Goal: Transaction & Acquisition: Obtain resource

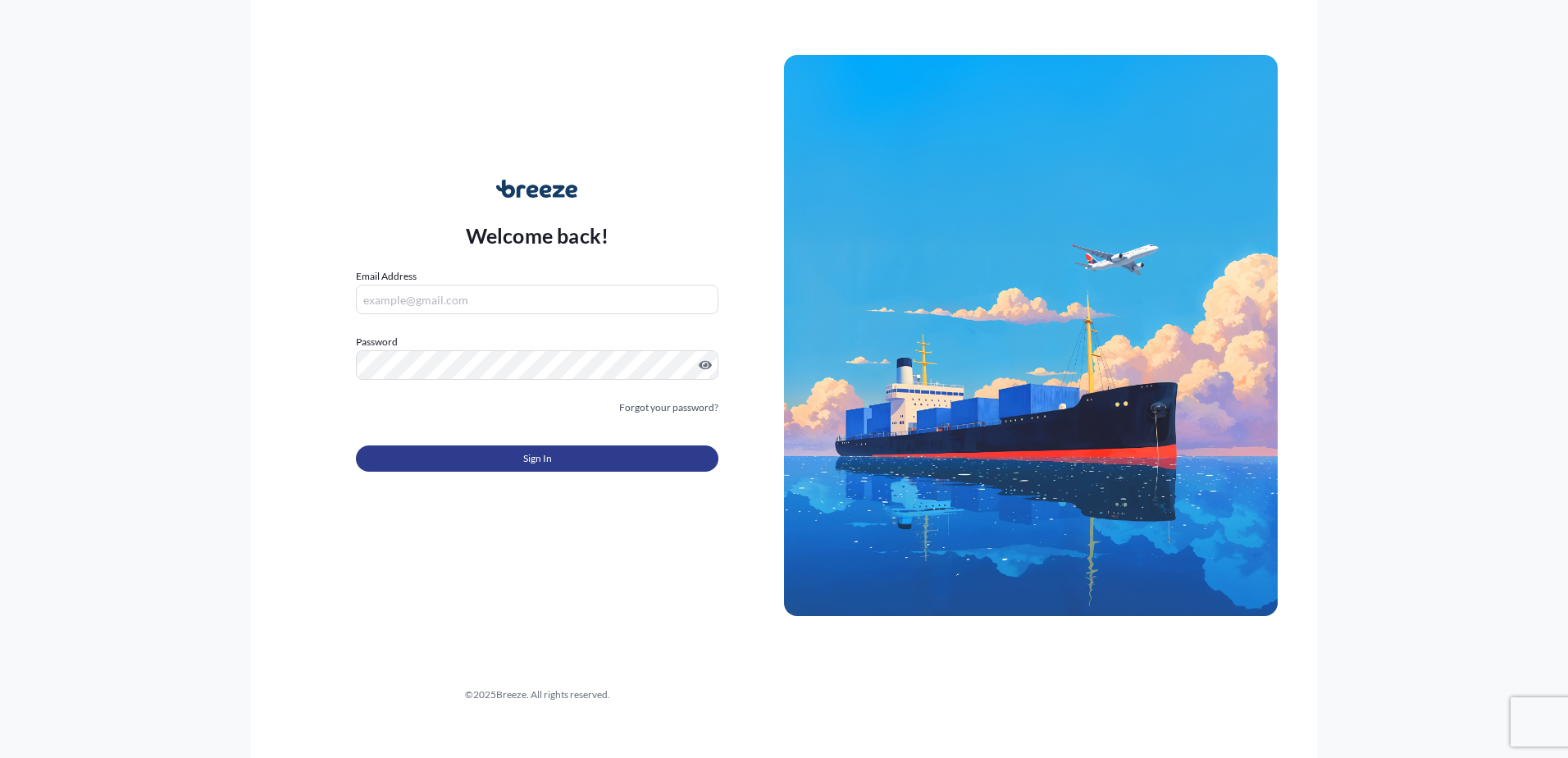
type input "[EMAIL_ADDRESS][DOMAIN_NAME]"
click at [473, 469] on button "Sign In" at bounding box center [537, 459] width 363 height 26
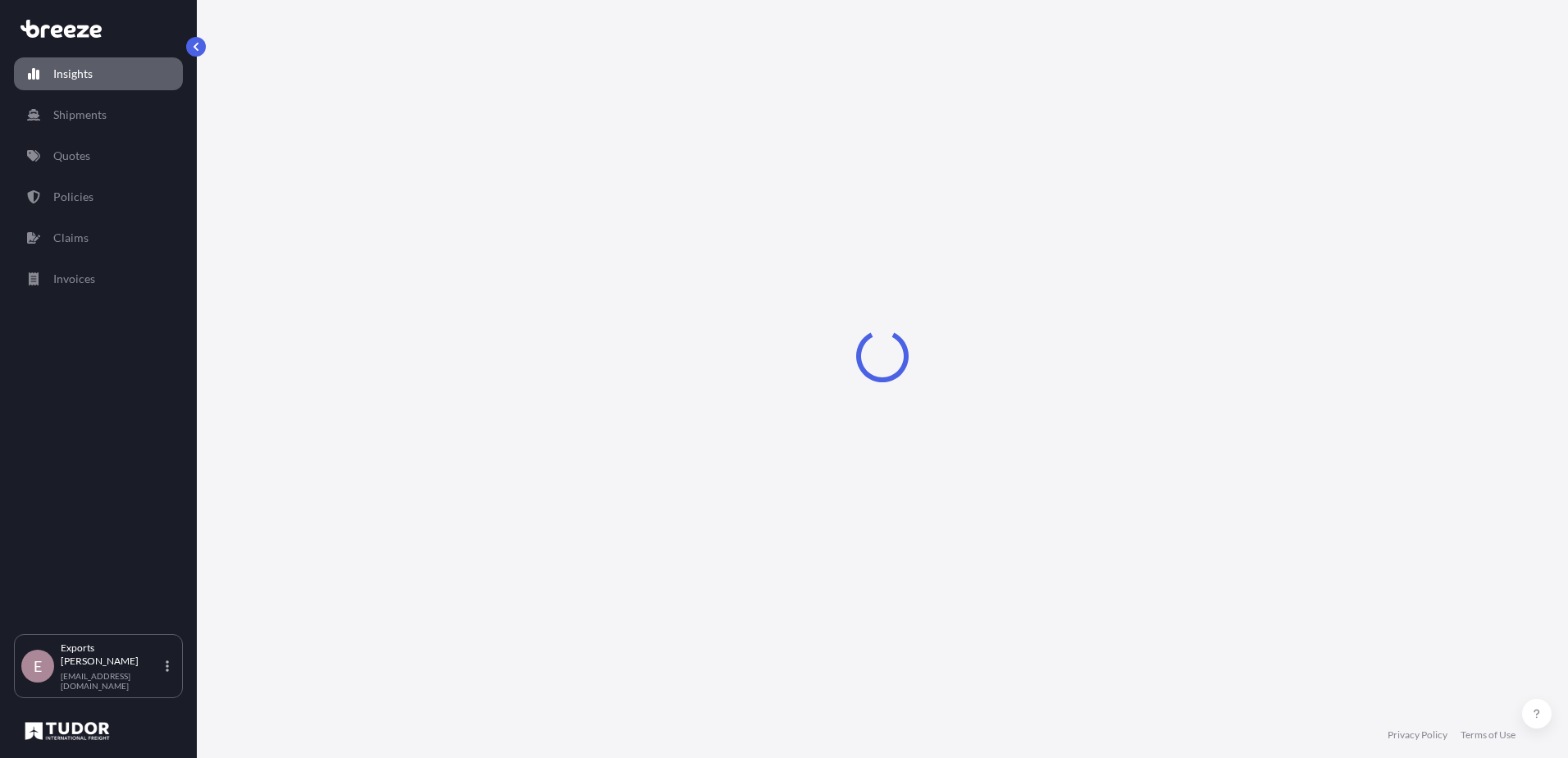
select select "2025"
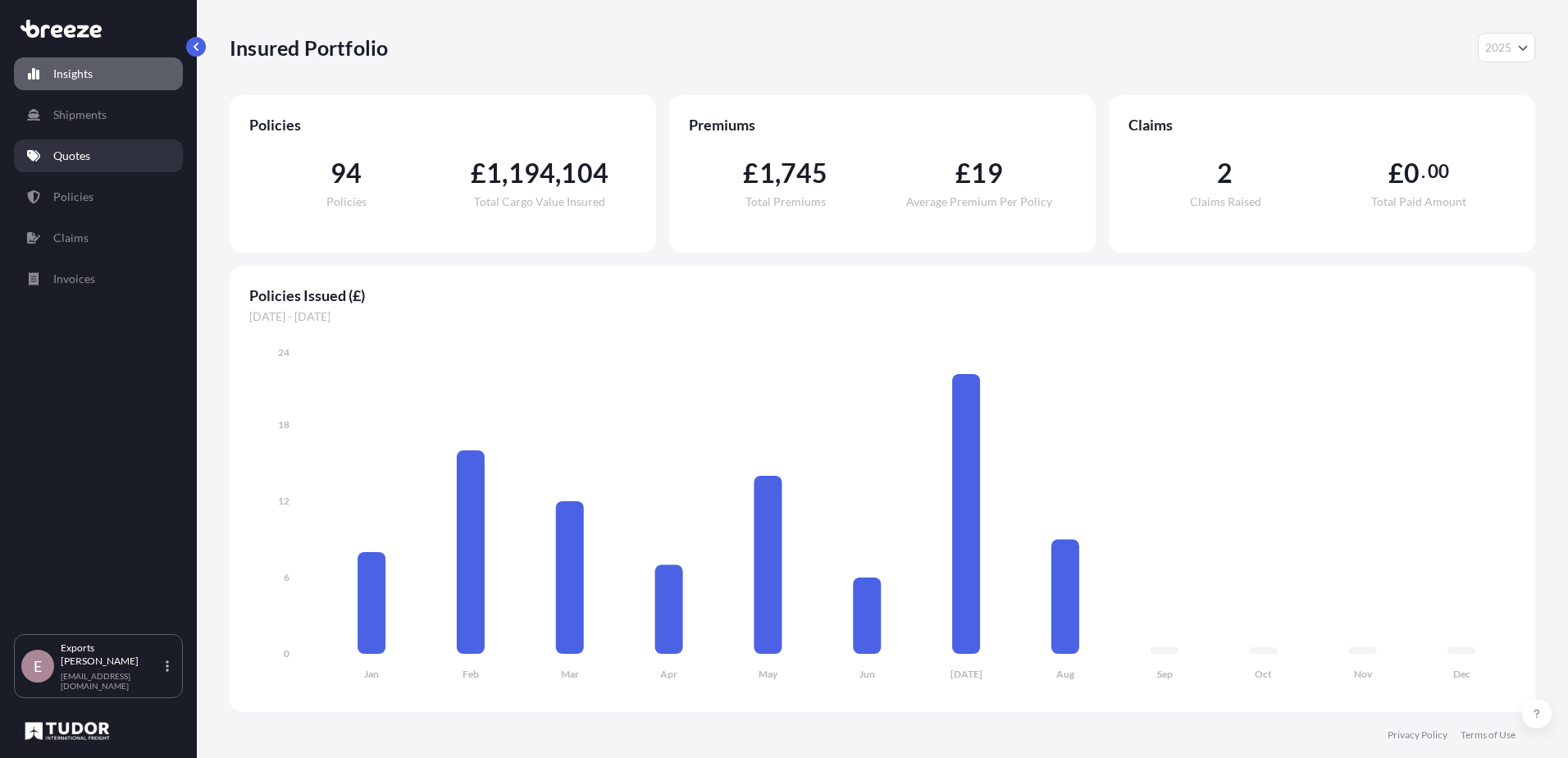
click at [65, 159] on p "Quotes" at bounding box center [72, 156] width 37 height 16
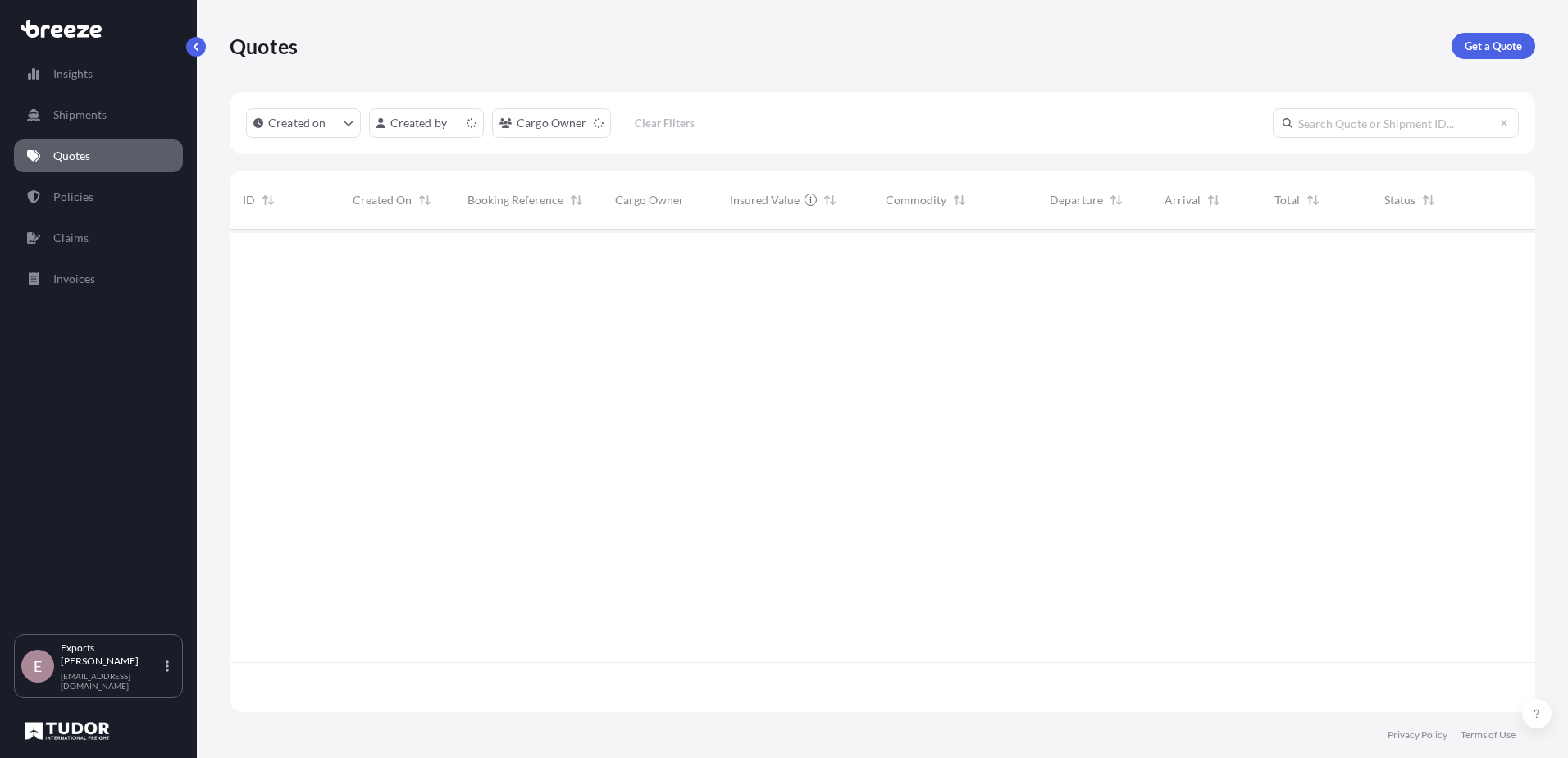
scroll to position [479, 1293]
click at [1499, 54] on link "Get a Quote" at bounding box center [1493, 46] width 84 height 26
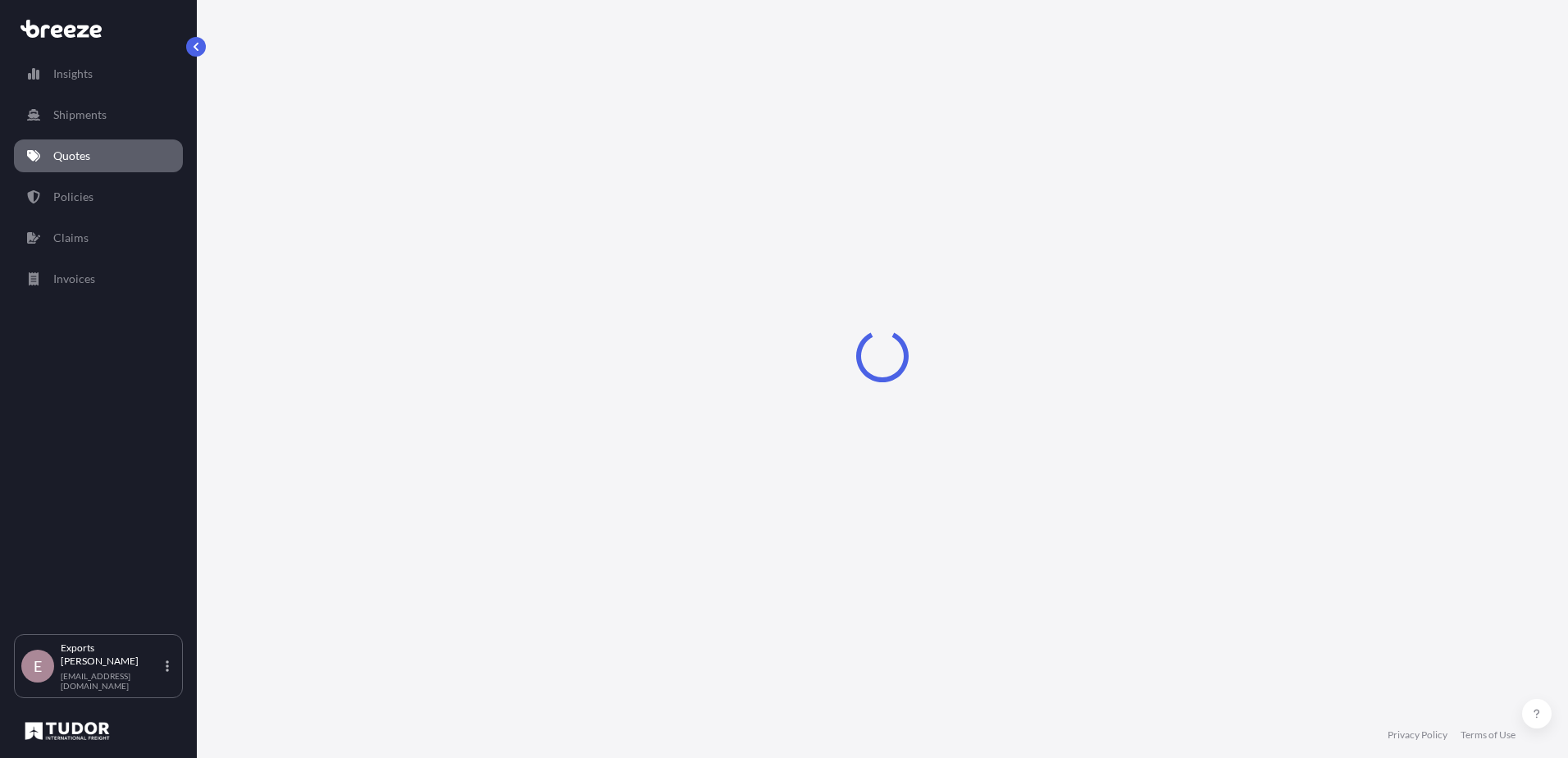
select select "Sea"
select select "1"
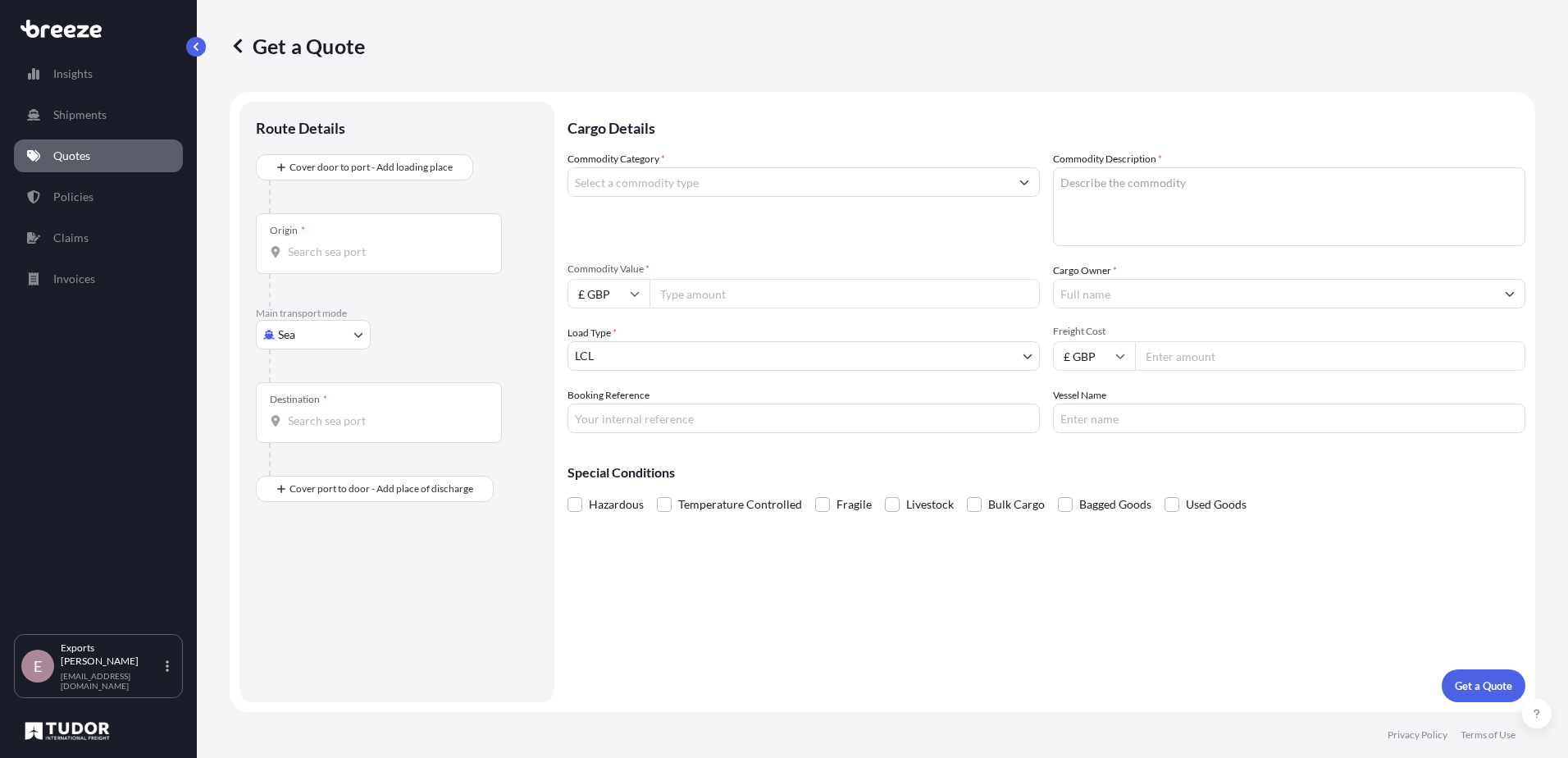
click at [303, 347] on body "Insights Shipments Quotes Policies Claims Invoices E Exports Tudor Freight [EMA…" at bounding box center [784, 379] width 1568 height 758
click at [312, 442] on span "Road" at bounding box center [299, 436] width 26 height 16
select select "Road"
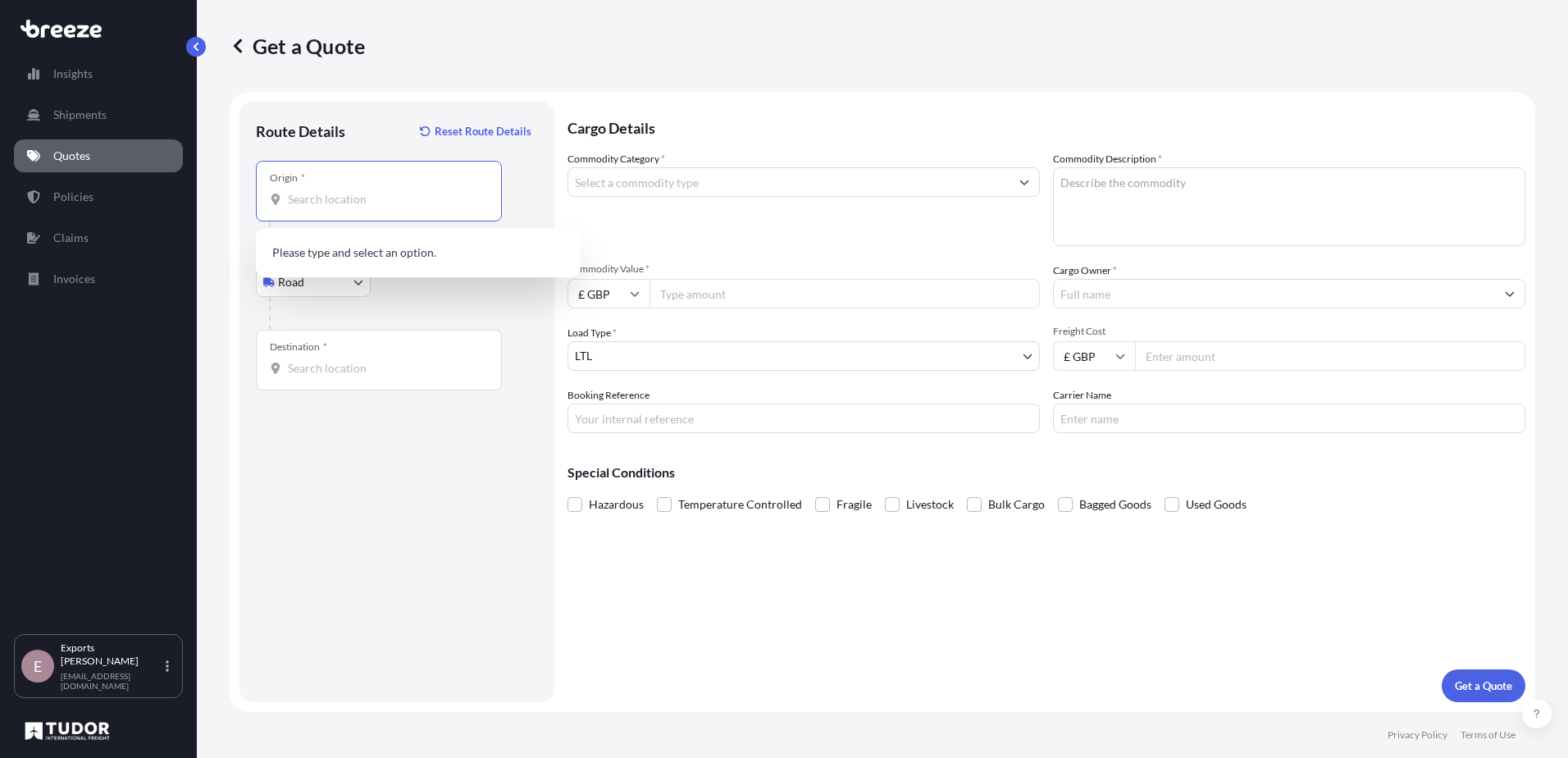
click at [326, 201] on input "Origin *" at bounding box center [384, 199] width 194 height 16
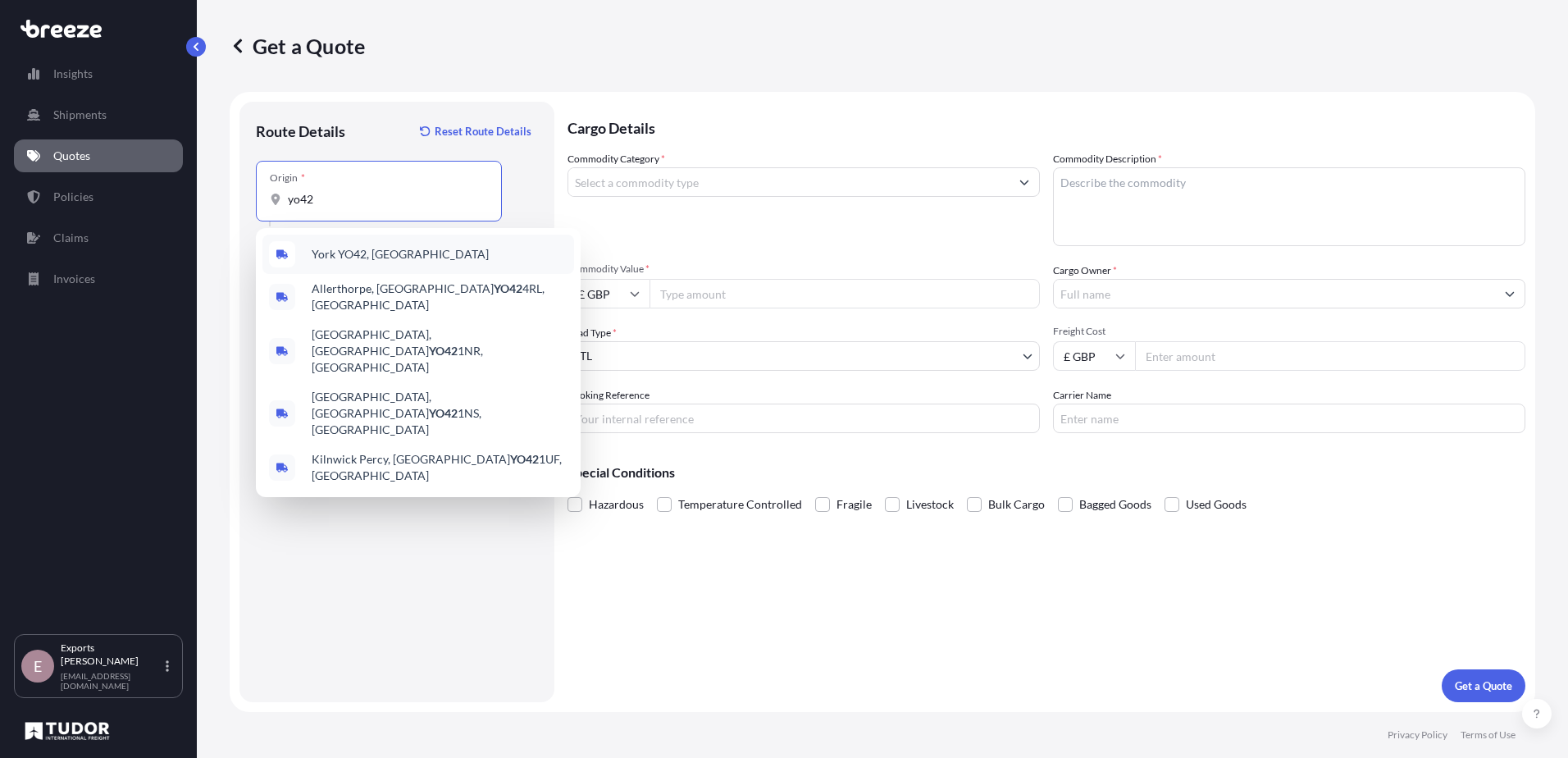
click at [398, 255] on div "York YO42, [GEOGRAPHIC_DATA]" at bounding box center [418, 254] width 311 height 40
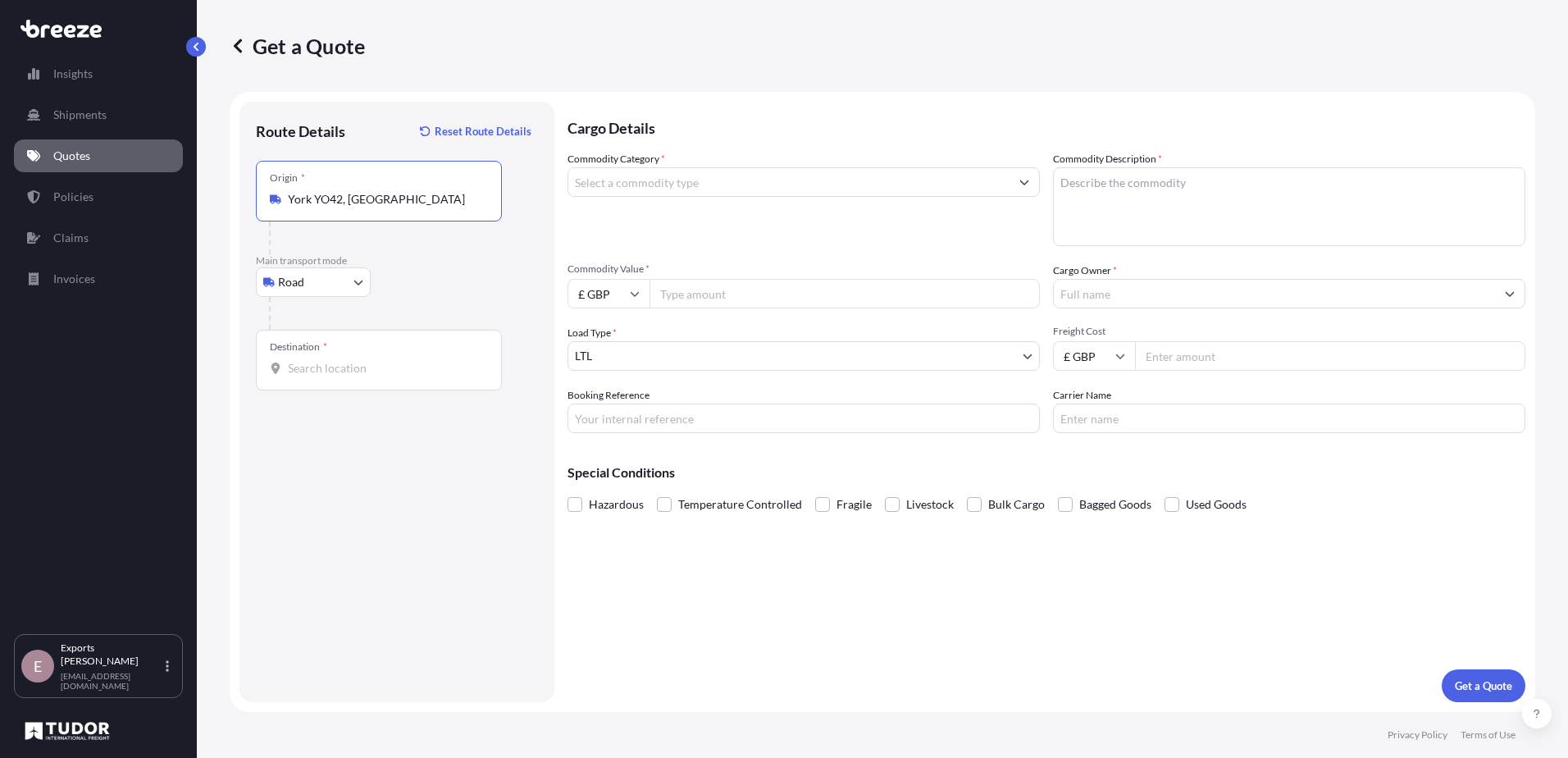
type input "York YO42, [GEOGRAPHIC_DATA]"
click at [337, 366] on input "Destination *" at bounding box center [384, 368] width 194 height 16
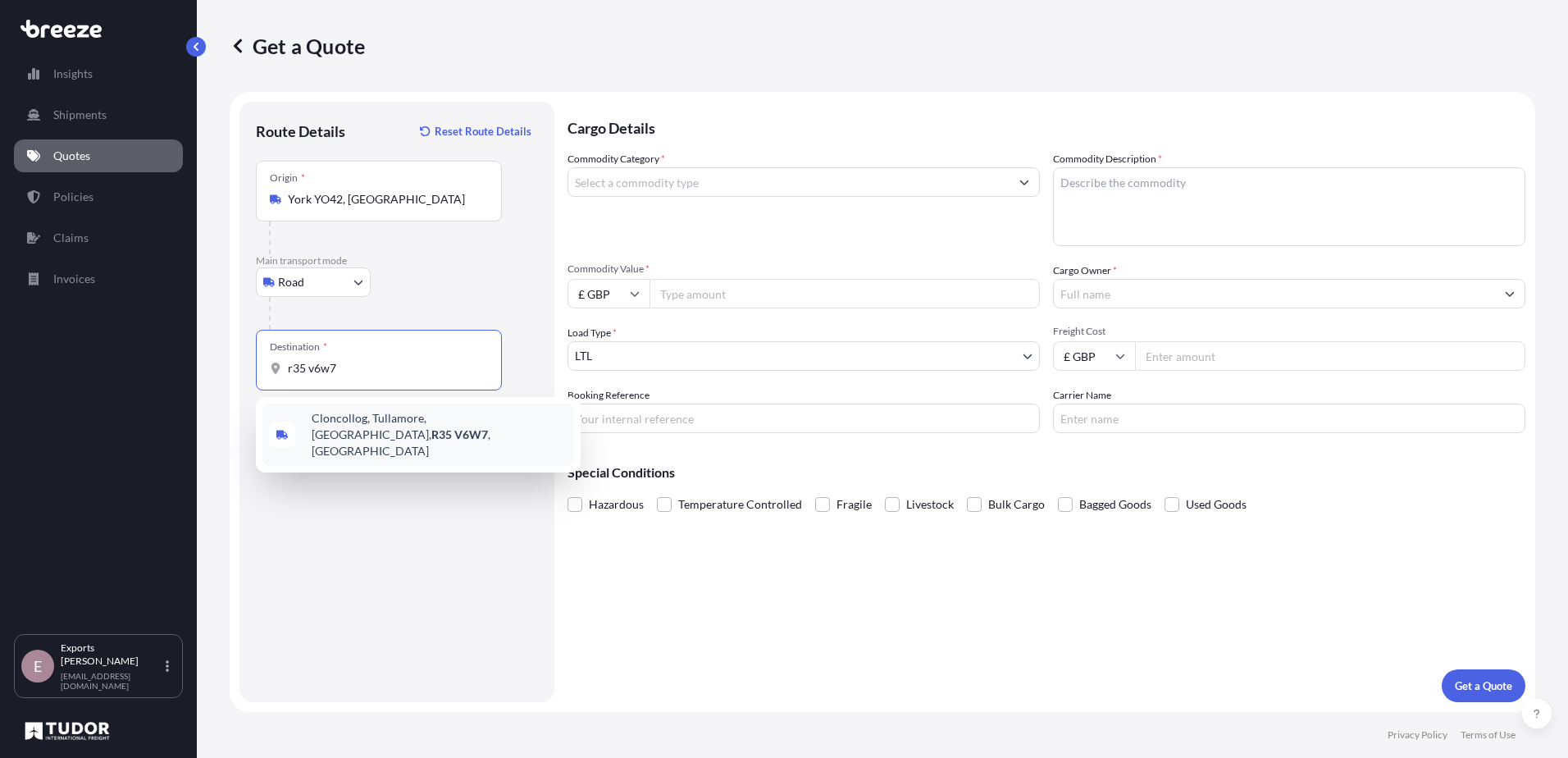
click at [364, 432] on span "Cloncollog, Tullamore, [GEOGRAPHIC_DATA], [GEOGRAPHIC_DATA] , [GEOGRAPHIC_DATA]" at bounding box center [439, 435] width 256 height 49
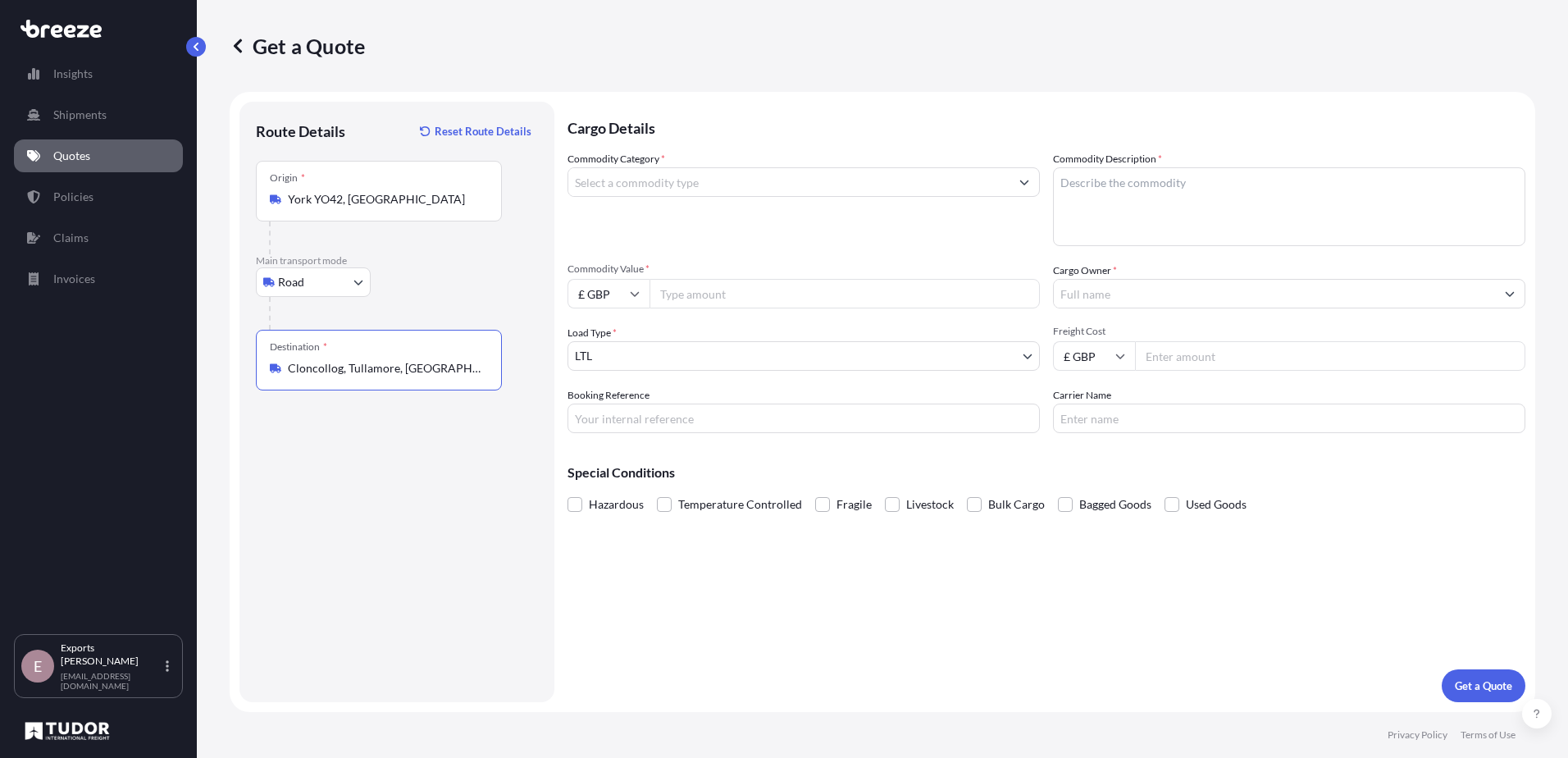
type input "Cloncollog, Tullamore, [GEOGRAPHIC_DATA], [GEOGRAPHIC_DATA], [GEOGRAPHIC_DATA]"
click at [742, 182] on input "Commodity Category *" at bounding box center [789, 182] width 441 height 30
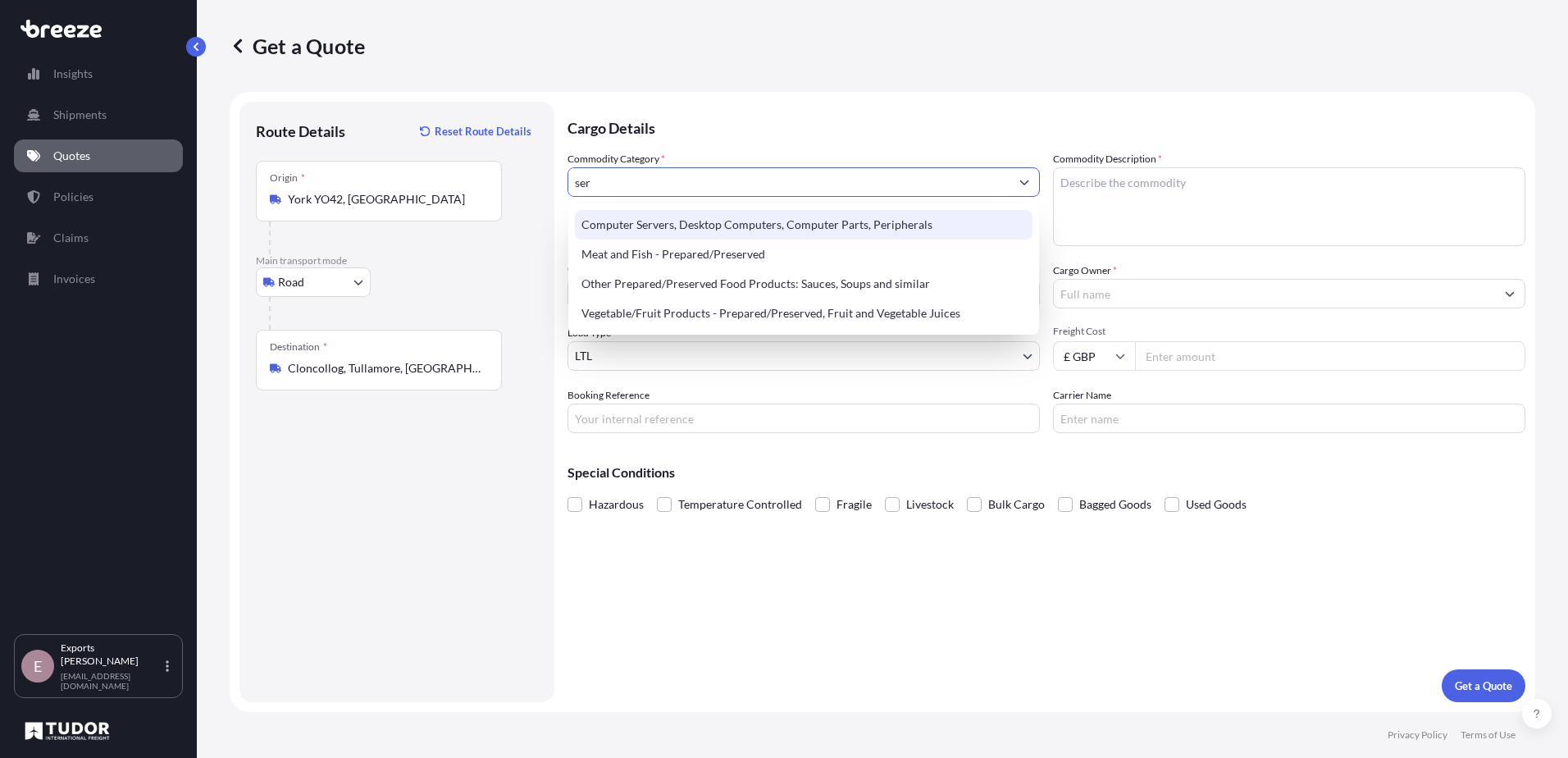
click at [803, 211] on div "Computer Servers, Desktop Computers, Computer Parts, Peripherals" at bounding box center [803, 224] width 458 height 30
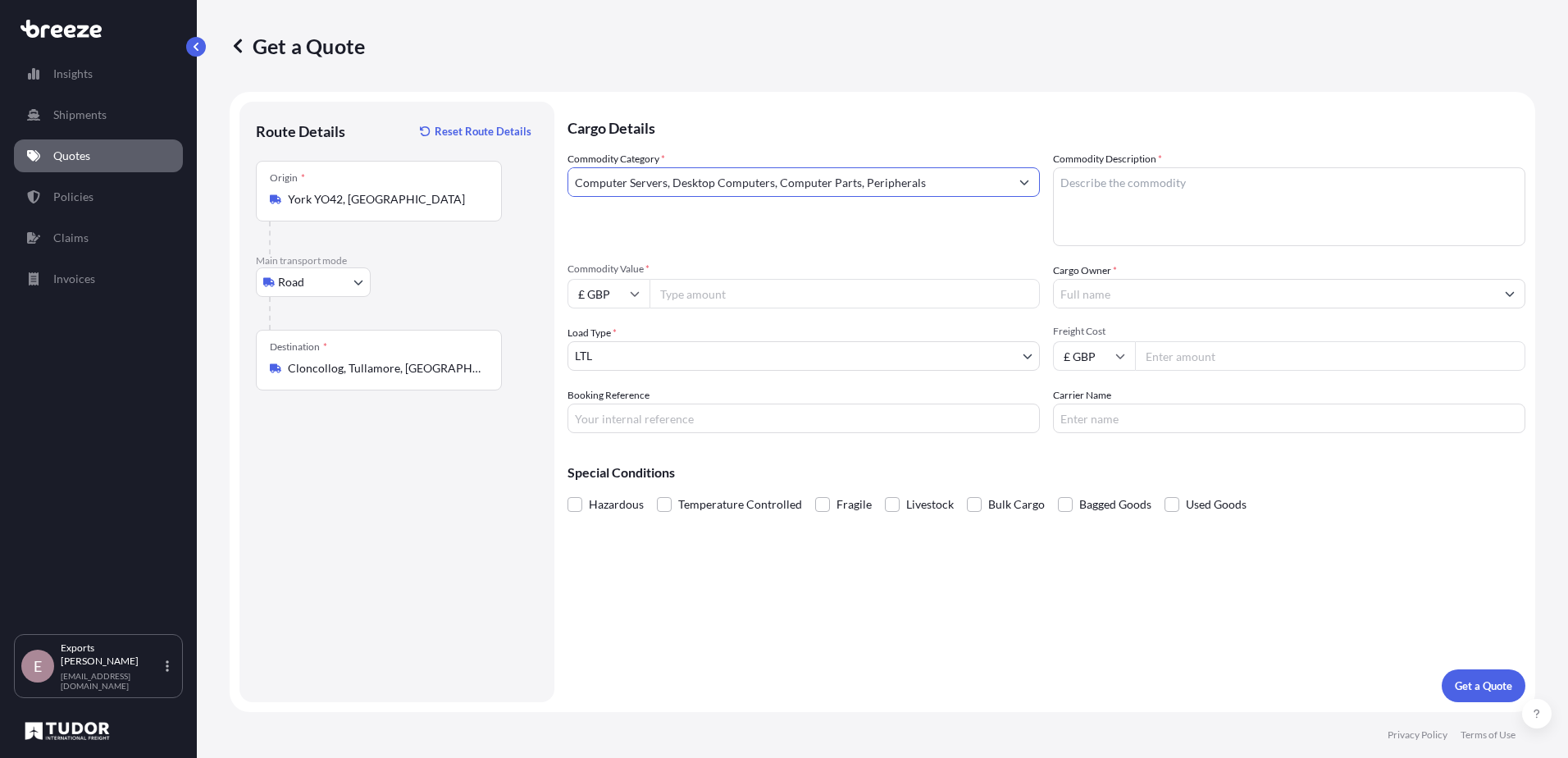
type input "Computer Servers, Desktop Computers, Computer Parts, Peripherals"
drag, startPoint x: 1108, startPoint y: 191, endPoint x: 1132, endPoint y: 189, distance: 24.1
click at [1117, 190] on textarea "Commodity Description *" at bounding box center [1289, 206] width 473 height 79
type textarea "Screens"
click at [1100, 298] on input "Cargo Owner *" at bounding box center [1275, 294] width 441 height 30
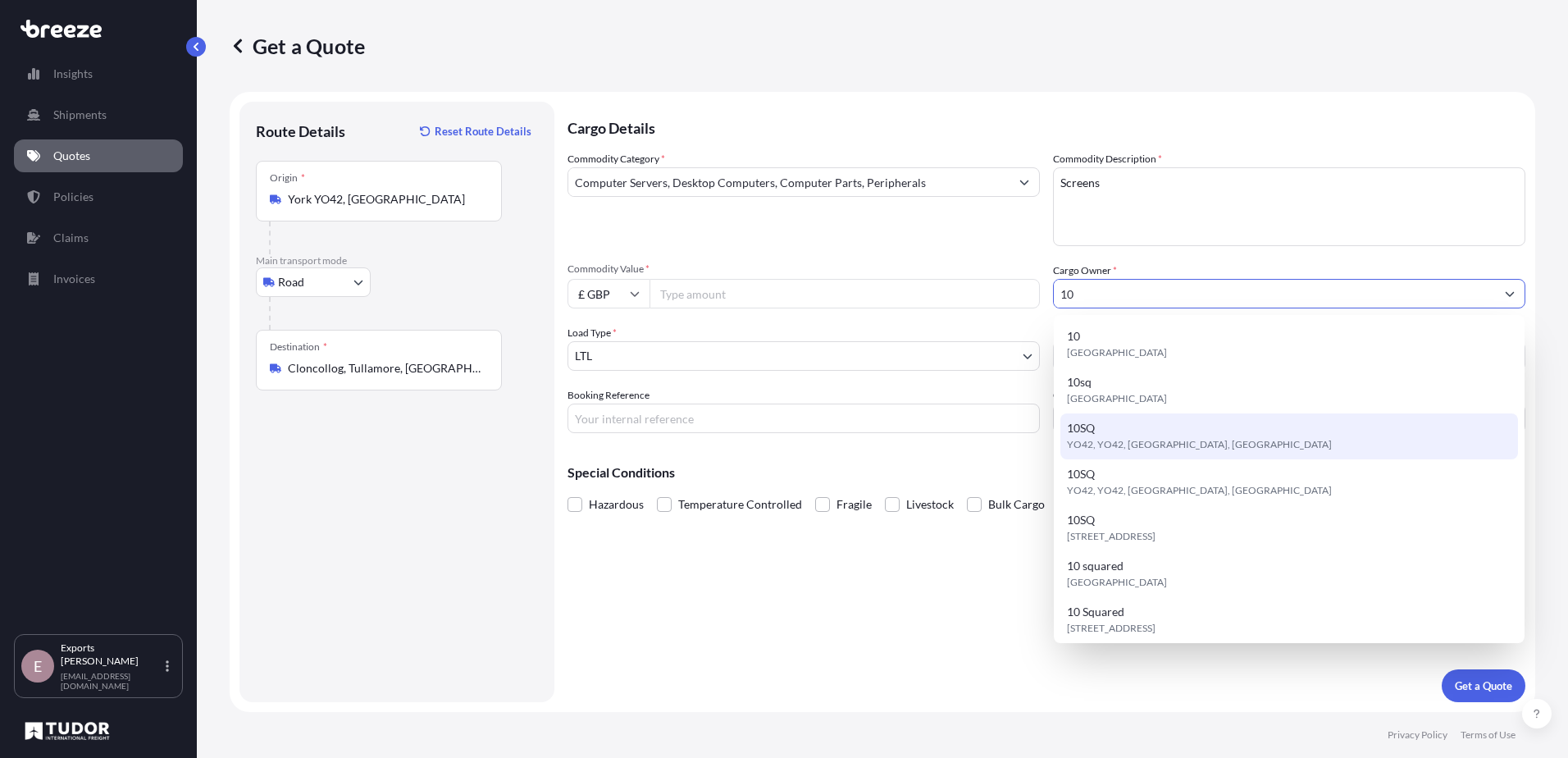
click at [1128, 439] on span "YO42, YO42, [GEOGRAPHIC_DATA], [GEOGRAPHIC_DATA]" at bounding box center [1198, 444] width 265 height 16
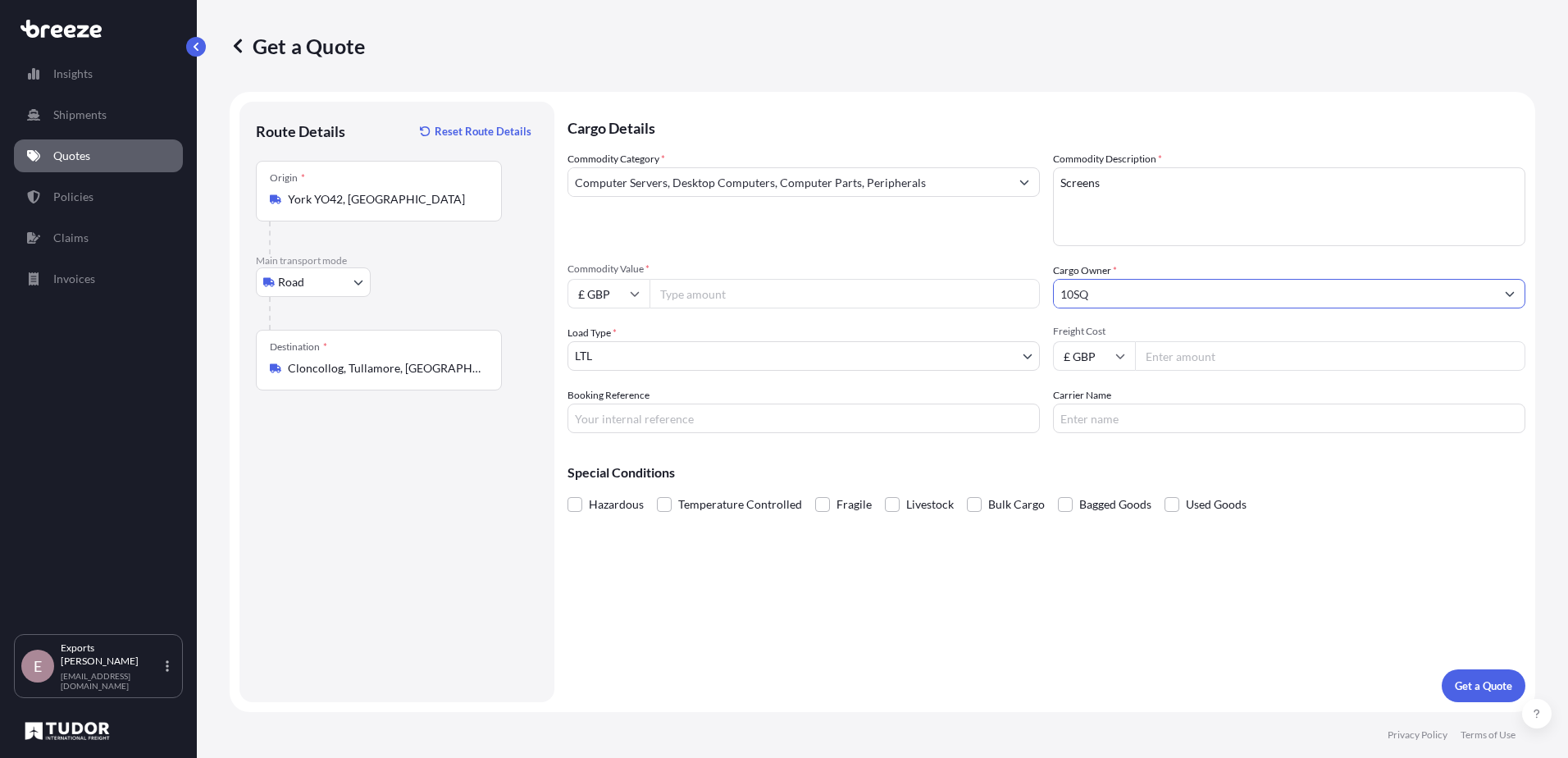
type input "10SQ"
click at [736, 283] on input "Commodity Value *" at bounding box center [845, 294] width 391 height 30
type input "40000"
click at [826, 504] on span at bounding box center [822, 504] width 14 height 14
click at [815, 492] on input "Fragile" at bounding box center [815, 492] width 0 height 0
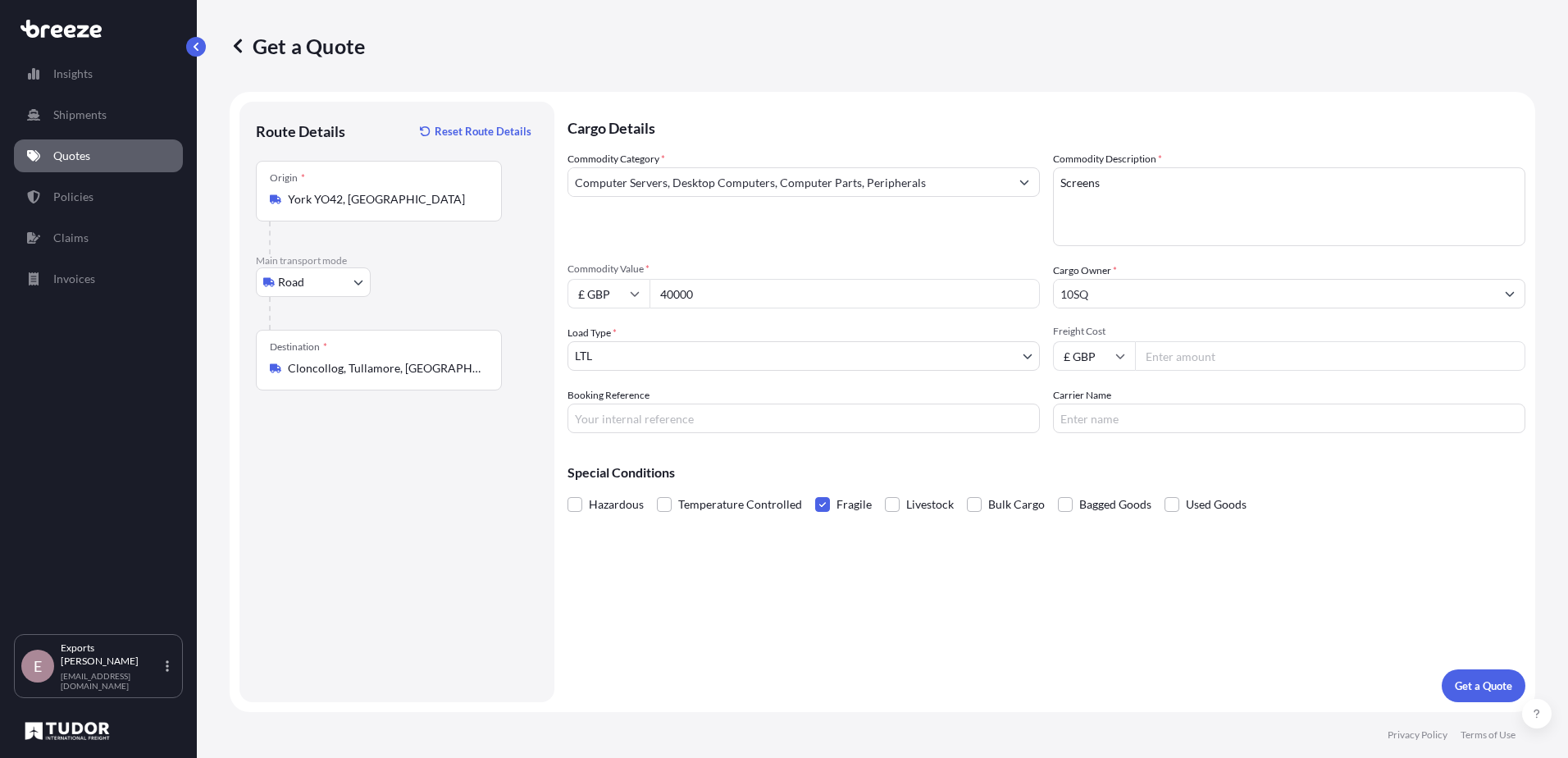
click at [1461, 684] on p "Get a Quote" at bounding box center [1483, 685] width 58 height 16
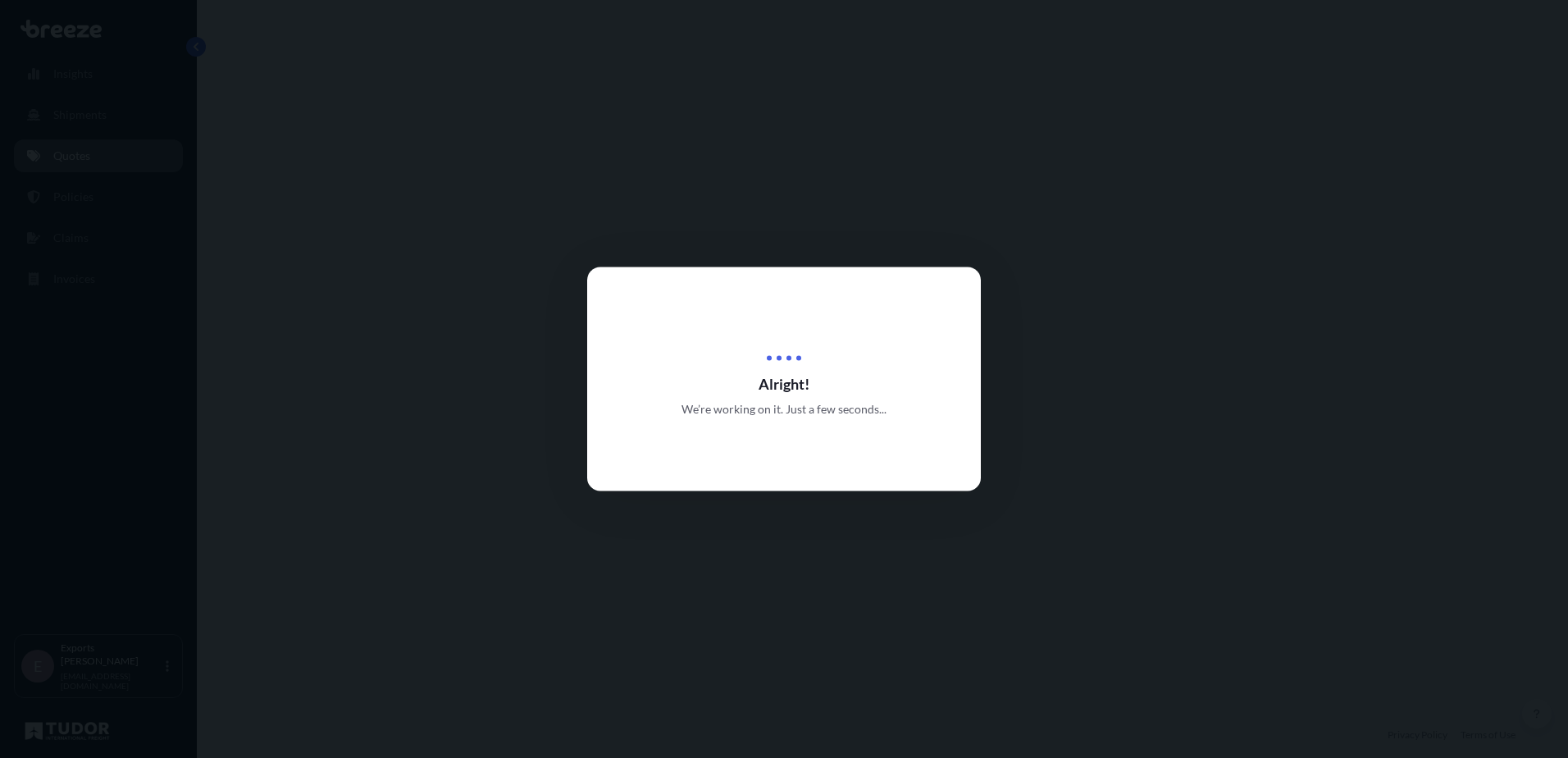
select select "Road"
select select "1"
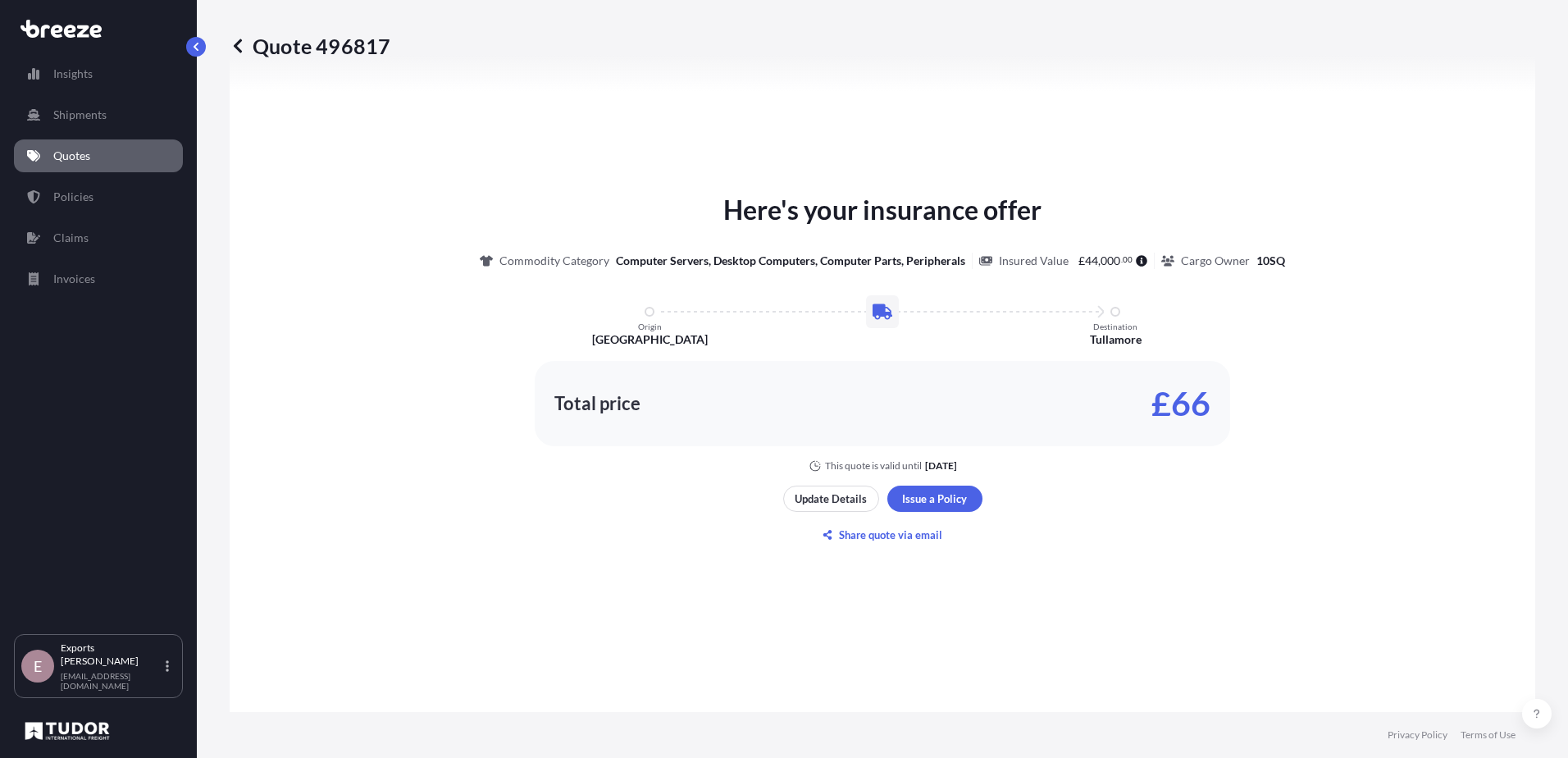
scroll to position [658, 0]
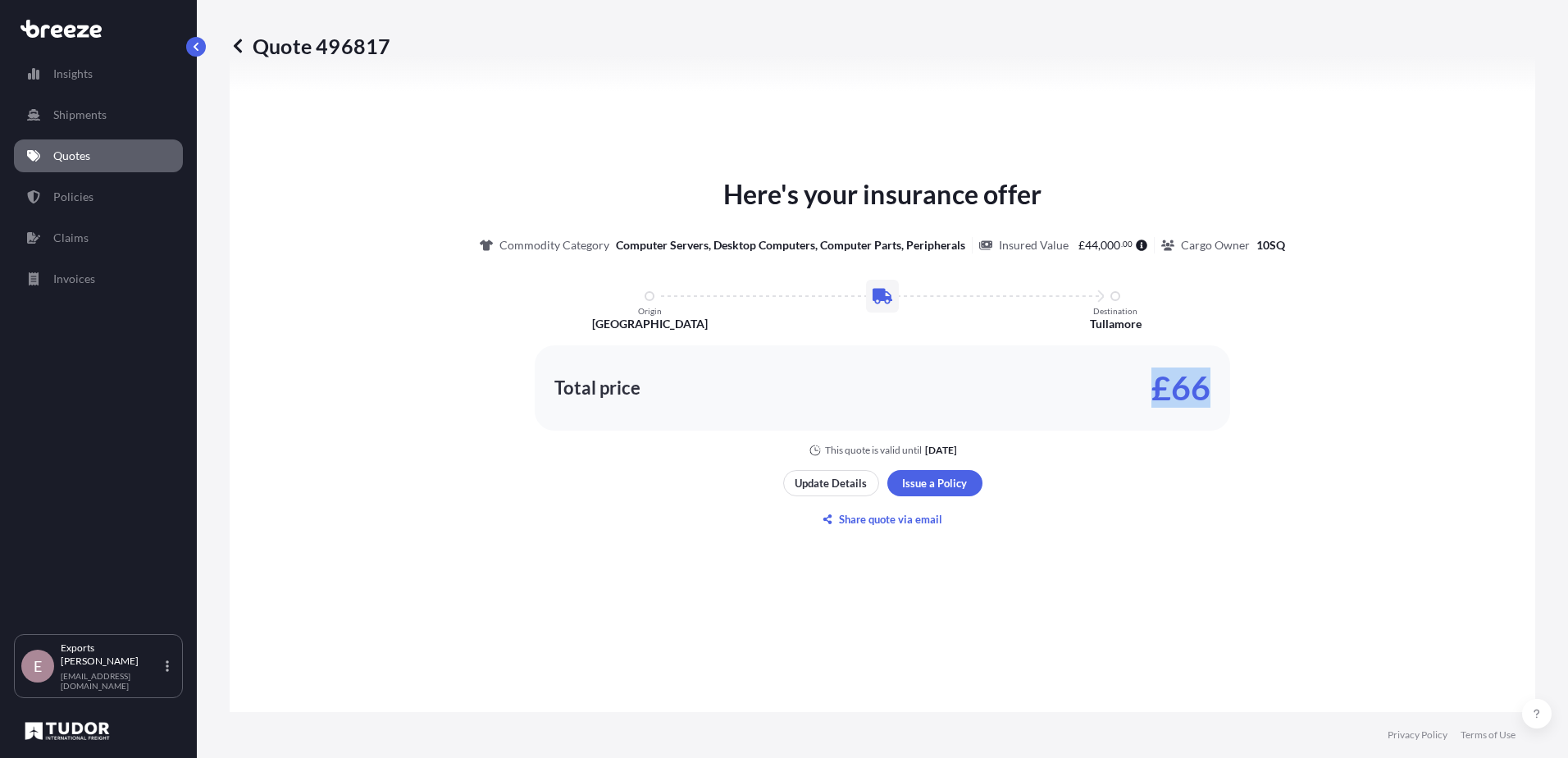
drag, startPoint x: 1051, startPoint y: 392, endPoint x: 1272, endPoint y: 396, distance: 221.0
click at [1272, 396] on div "Here's your insurance offer Commodity Category Computer Servers, Desktop Comput…" at bounding box center [882, 316] width 1259 height 283
drag, startPoint x: 1272, startPoint y: 396, endPoint x: 1177, endPoint y: 503, distance: 143.1
click at [1177, 503] on div "Here's your insurance offer Commodity Category Computer Servers, Desktop Comput…" at bounding box center [882, 353] width 1259 height 825
click at [1132, 401] on div "Total price £66" at bounding box center [882, 387] width 695 height 85
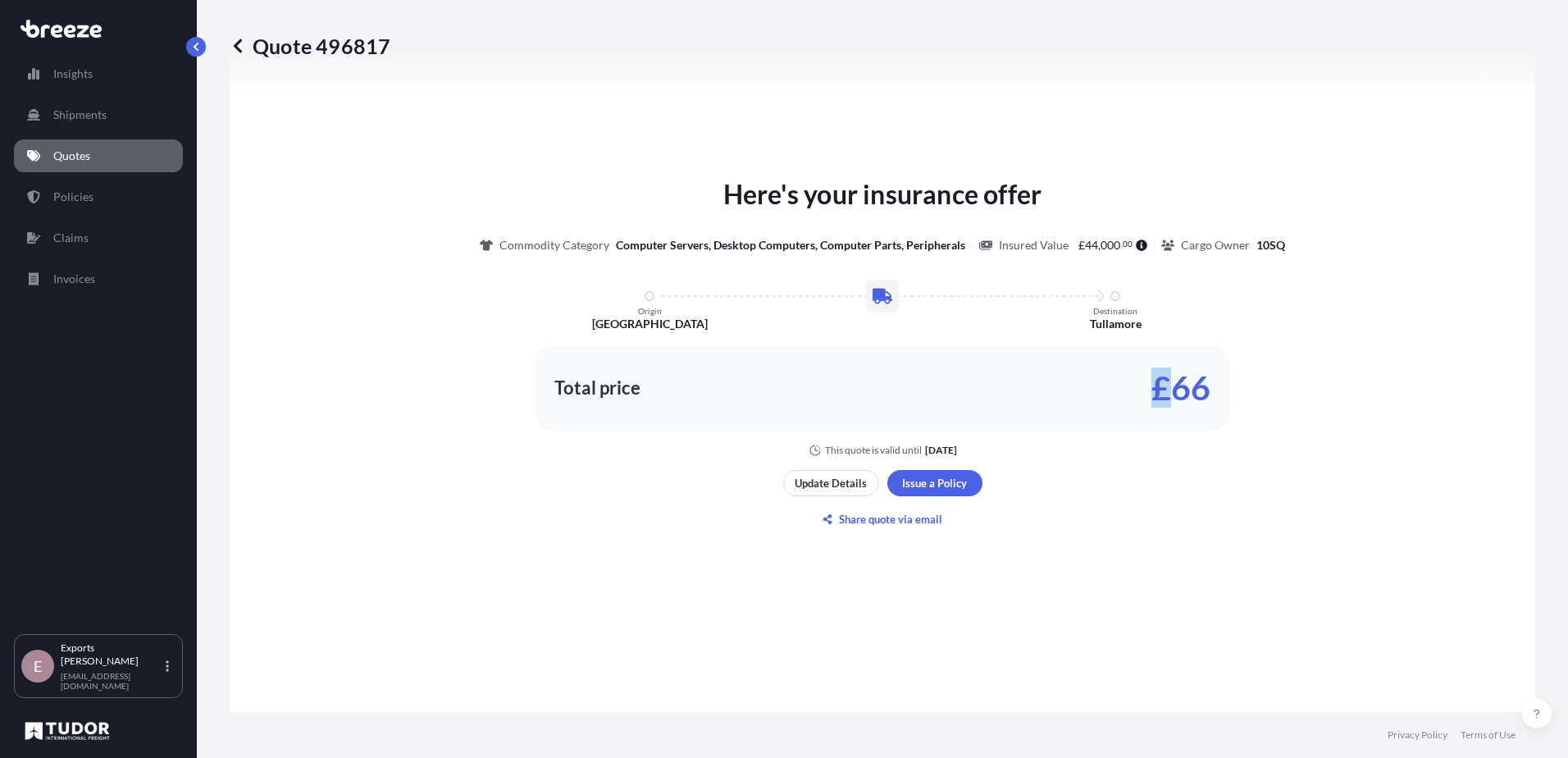
click at [1132, 401] on div "Total price £66" at bounding box center [882, 387] width 695 height 85
click at [832, 514] on button "Share quote via email" at bounding box center [883, 519] width 200 height 26
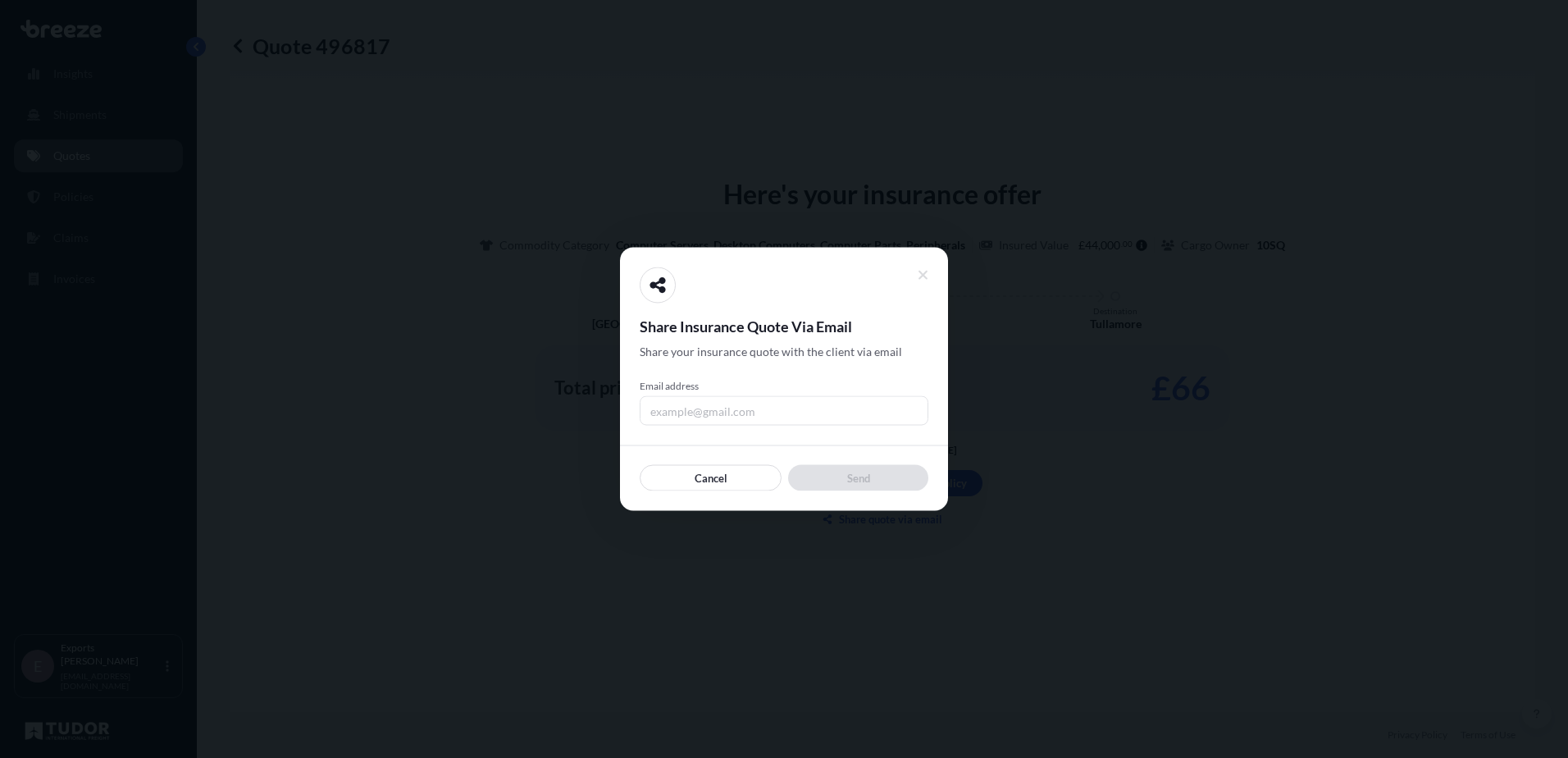
click at [722, 392] on span "Email address" at bounding box center [783, 387] width 288 height 14
click at [722, 396] on input "Email address" at bounding box center [783, 410] width 288 height 30
click at [729, 412] on input "Email address" at bounding box center [783, 410] width 288 height 30
type input "[PERSON_NAME][EMAIL_ADDRESS][DOMAIN_NAME]"
